Goal: Information Seeking & Learning: Learn about a topic

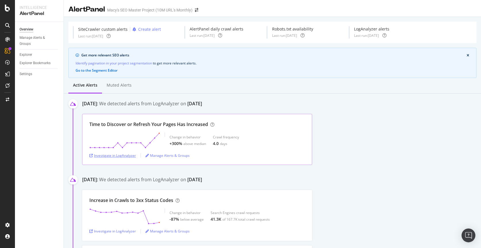
click at [120, 156] on div "Investigate in LogAnalyzer" at bounding box center [112, 155] width 47 height 5
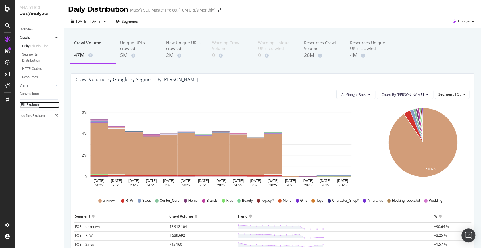
click at [32, 106] on div "URL Explorer" at bounding box center [30, 105] width 20 height 6
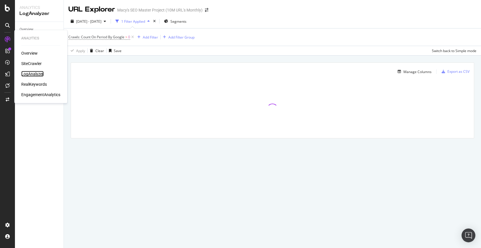
click at [28, 72] on div "LogAnalyzer" at bounding box center [32, 74] width 22 height 6
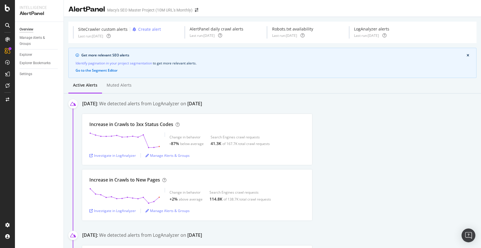
scroll to position [364, 0]
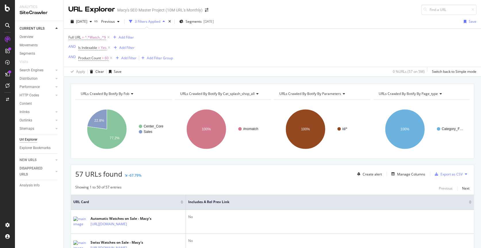
scroll to position [1472, 0]
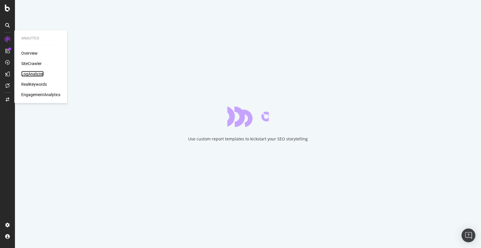
click at [32, 74] on div "LogAnalyzer" at bounding box center [32, 74] width 22 height 6
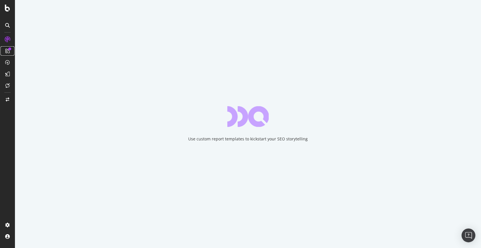
click at [8, 51] on icon at bounding box center [7, 51] width 5 height 5
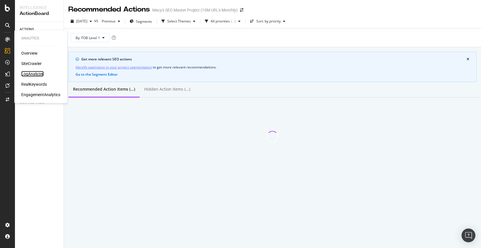
click at [30, 75] on div "LogAnalyzer" at bounding box center [32, 74] width 22 height 6
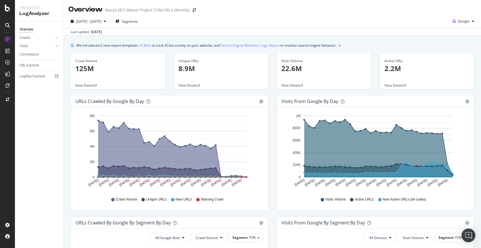
click at [36, 80] on div "Overview Crawls Daily Distribution Segments Distribution HTTP Codes Resources V…" at bounding box center [39, 135] width 49 height 226
click at [35, 77] on div "Logfiles Explorer" at bounding box center [33, 76] width 26 height 6
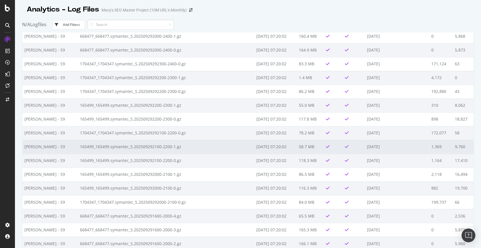
scroll to position [522, 0]
